Goal: Information Seeking & Learning: Learn about a topic

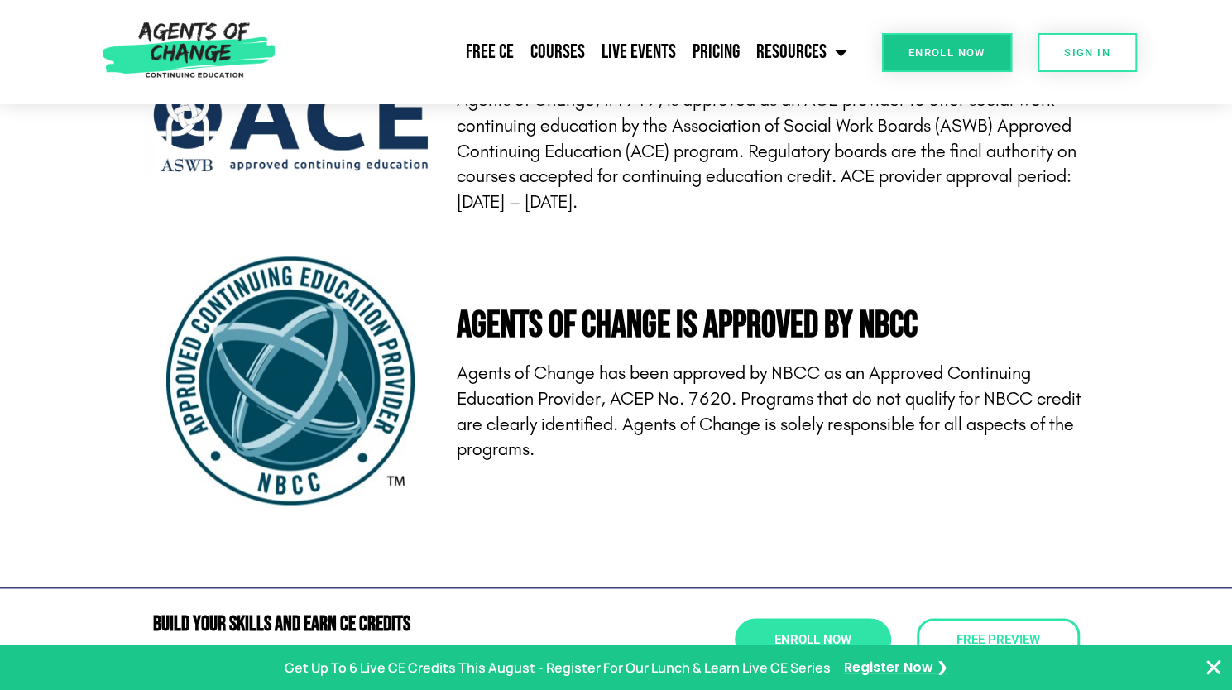
scroll to position [5494, 0]
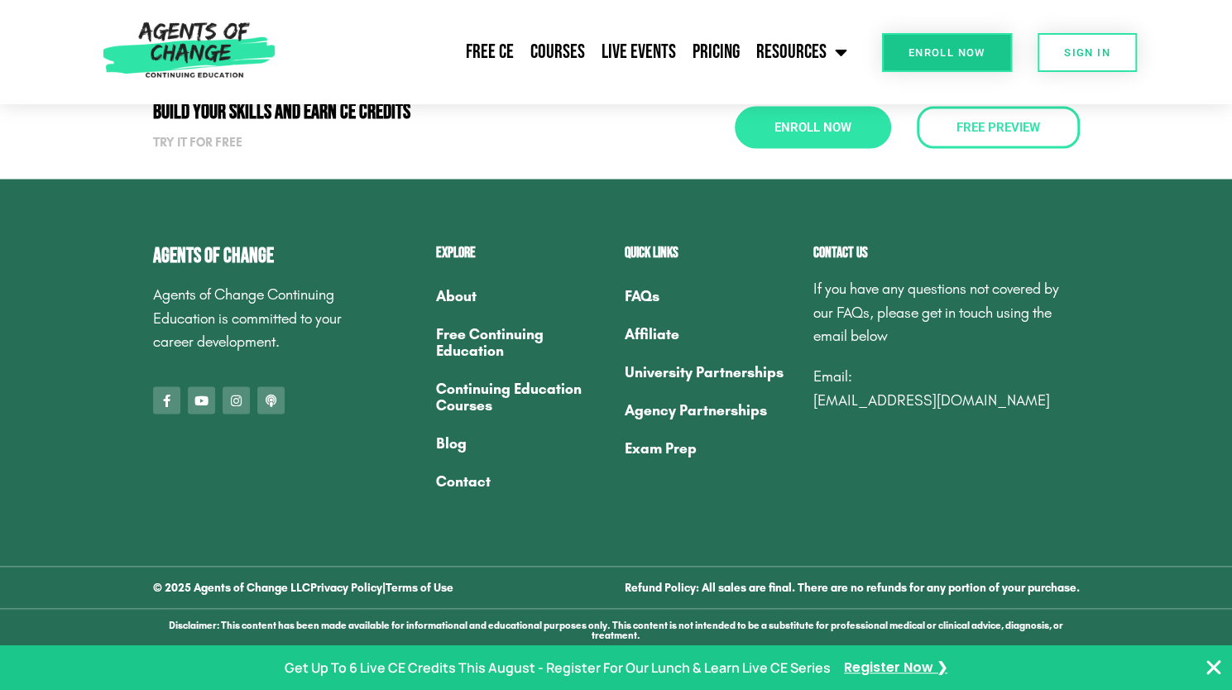
click at [461, 314] on link "About" at bounding box center [522, 295] width 172 height 38
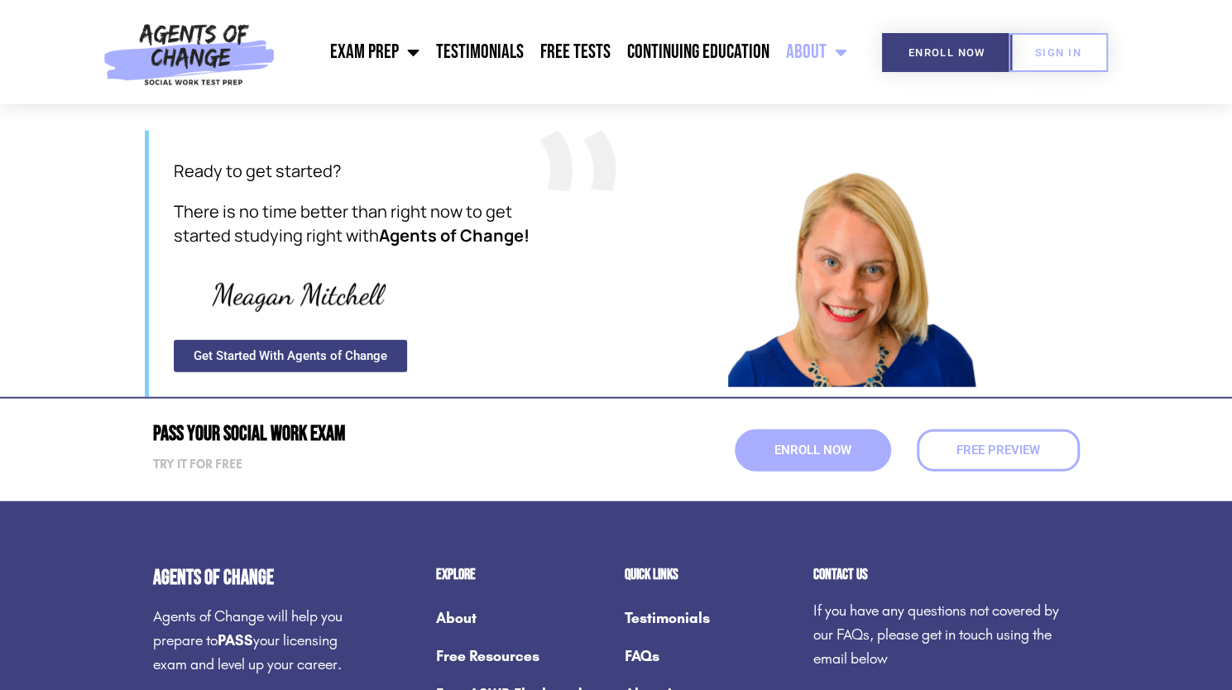
scroll to position [2002, 0]
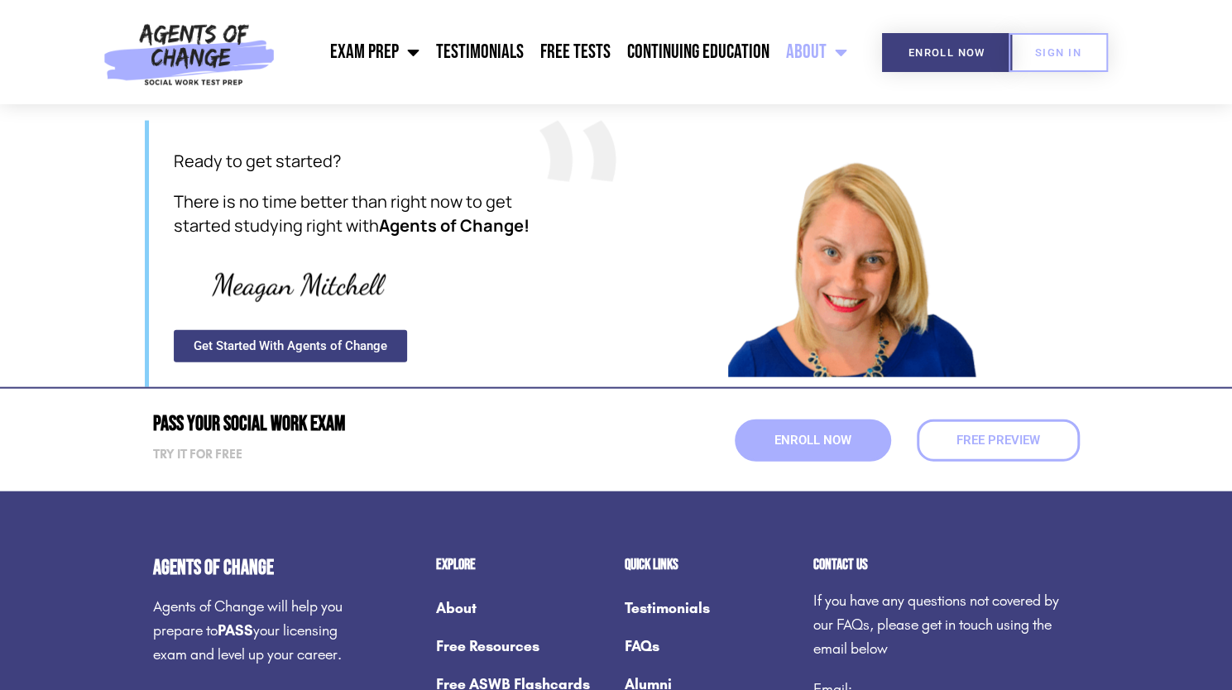
click at [715, 353] on div at bounding box center [852, 253] width 455 height 248
click at [112, 322] on section "Ready to get started? There is no time better than right now to get started stu…" at bounding box center [616, 254] width 1232 height 266
click at [690, 45] on link "Continuing Education" at bounding box center [698, 51] width 159 height 41
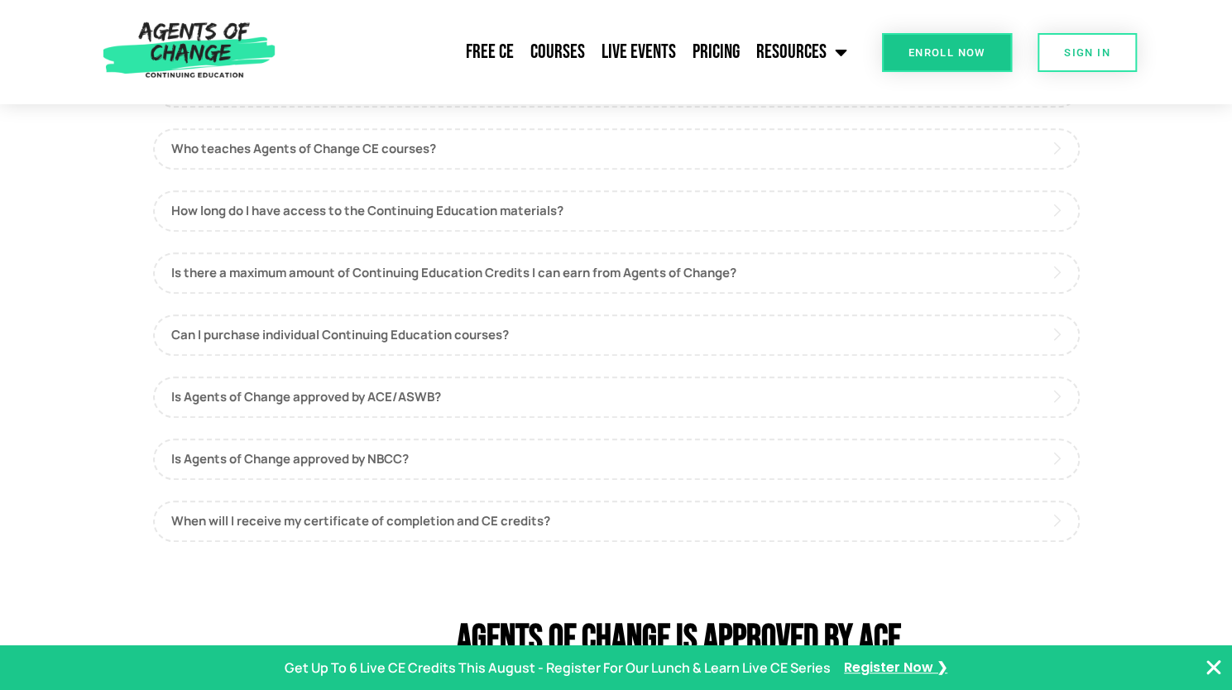
scroll to position [4396, 0]
click at [696, 293] on link "Is there a maximum amount of Continuing Education Credits I can earn from Agent…" at bounding box center [616, 271] width 926 height 41
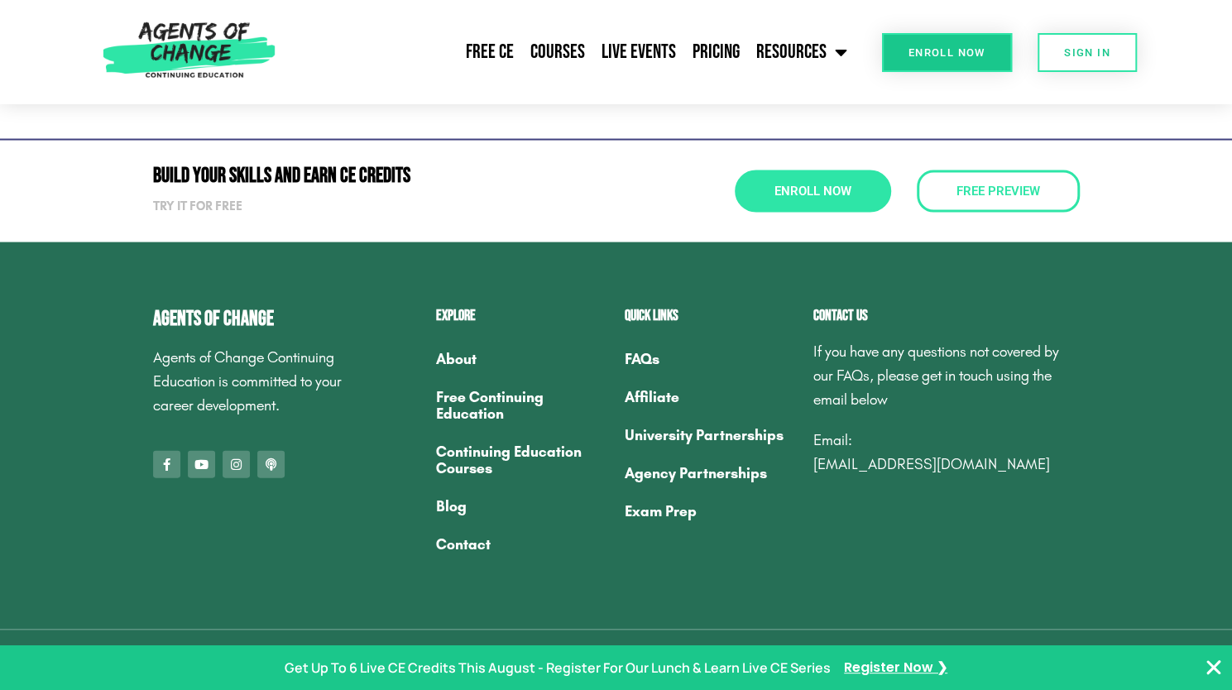
scroll to position [5554, 0]
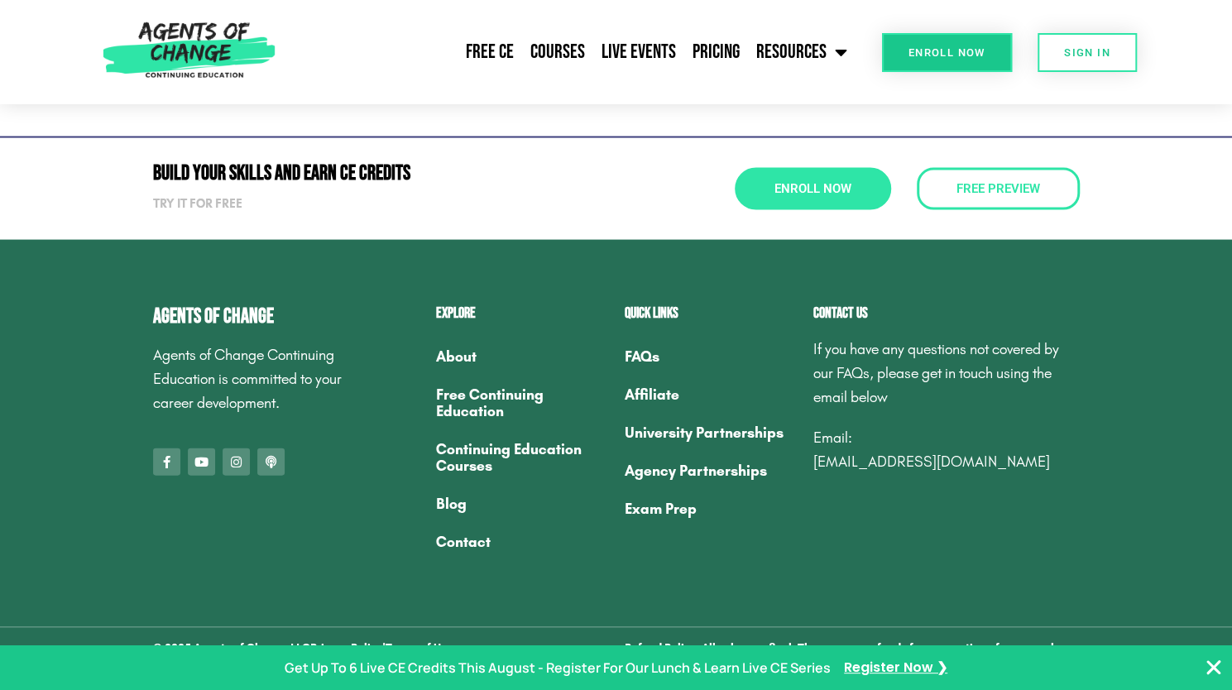
click at [455, 376] on link "About" at bounding box center [522, 356] width 172 height 38
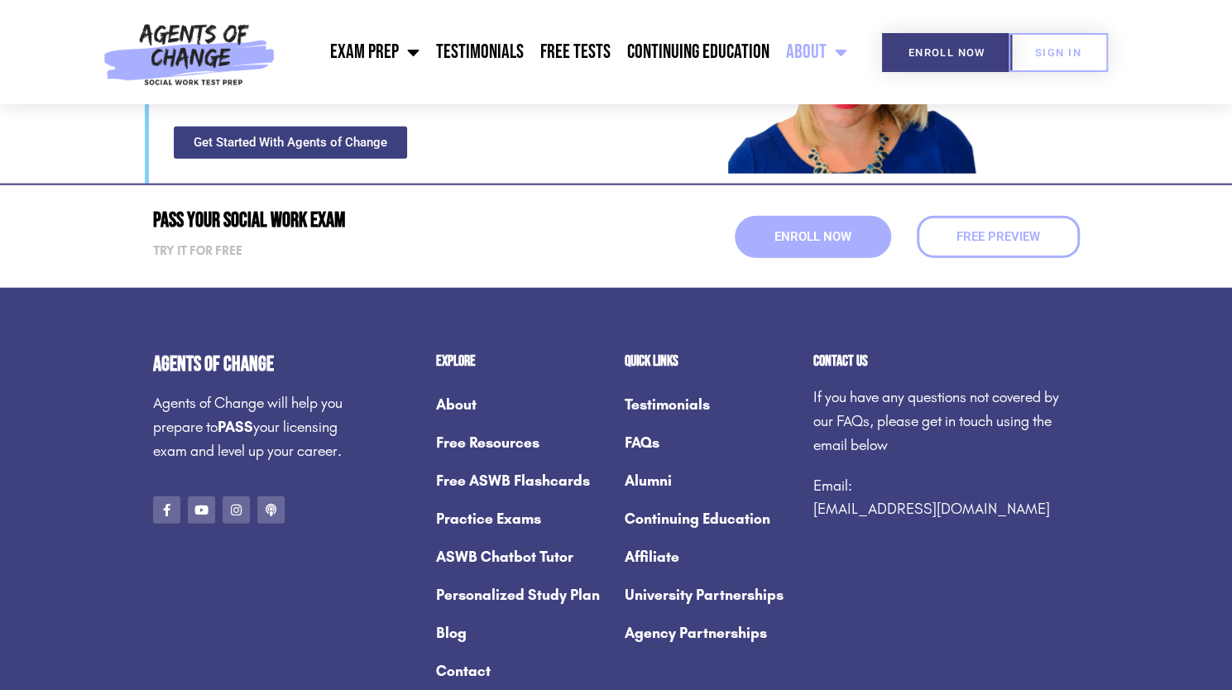
scroll to position [2337, 0]
